Goal: Book appointment/travel/reservation

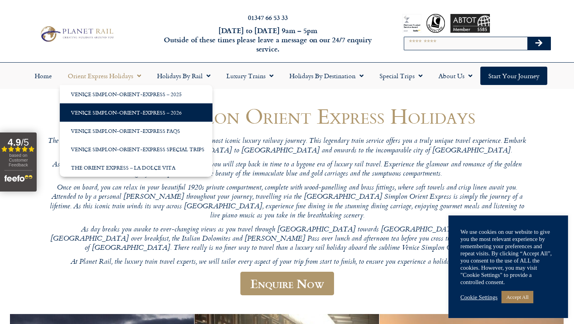
click at [134, 109] on link "Venice Simplon-Orient-Express – 2026" at bounding box center [136, 112] width 153 height 18
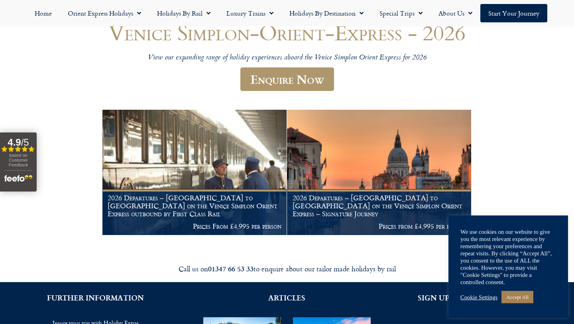
scroll to position [84, 0]
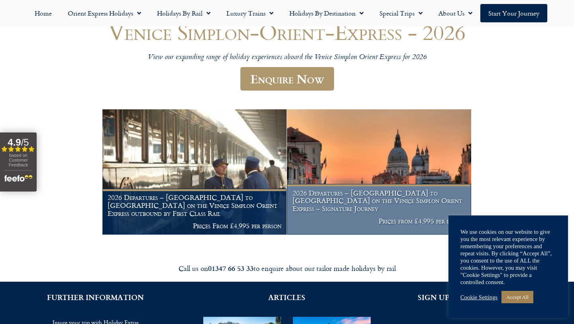
click at [344, 211] on h1 "2026 Departures – [GEOGRAPHIC_DATA] to [GEOGRAPHIC_DATA] on the Venice Simplon …" at bounding box center [379, 201] width 173 height 24
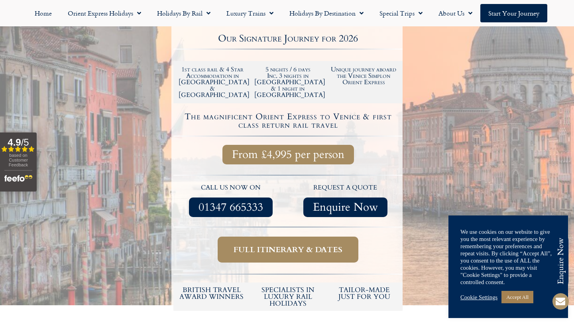
scroll to position [270, 0]
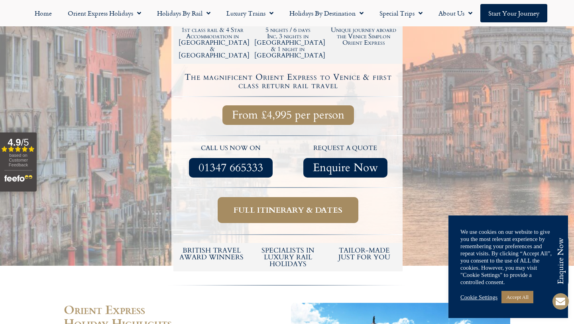
click at [307, 205] on span "Full itinerary & dates" at bounding box center [288, 210] width 109 height 10
